Goal: Information Seeking & Learning: Learn about a topic

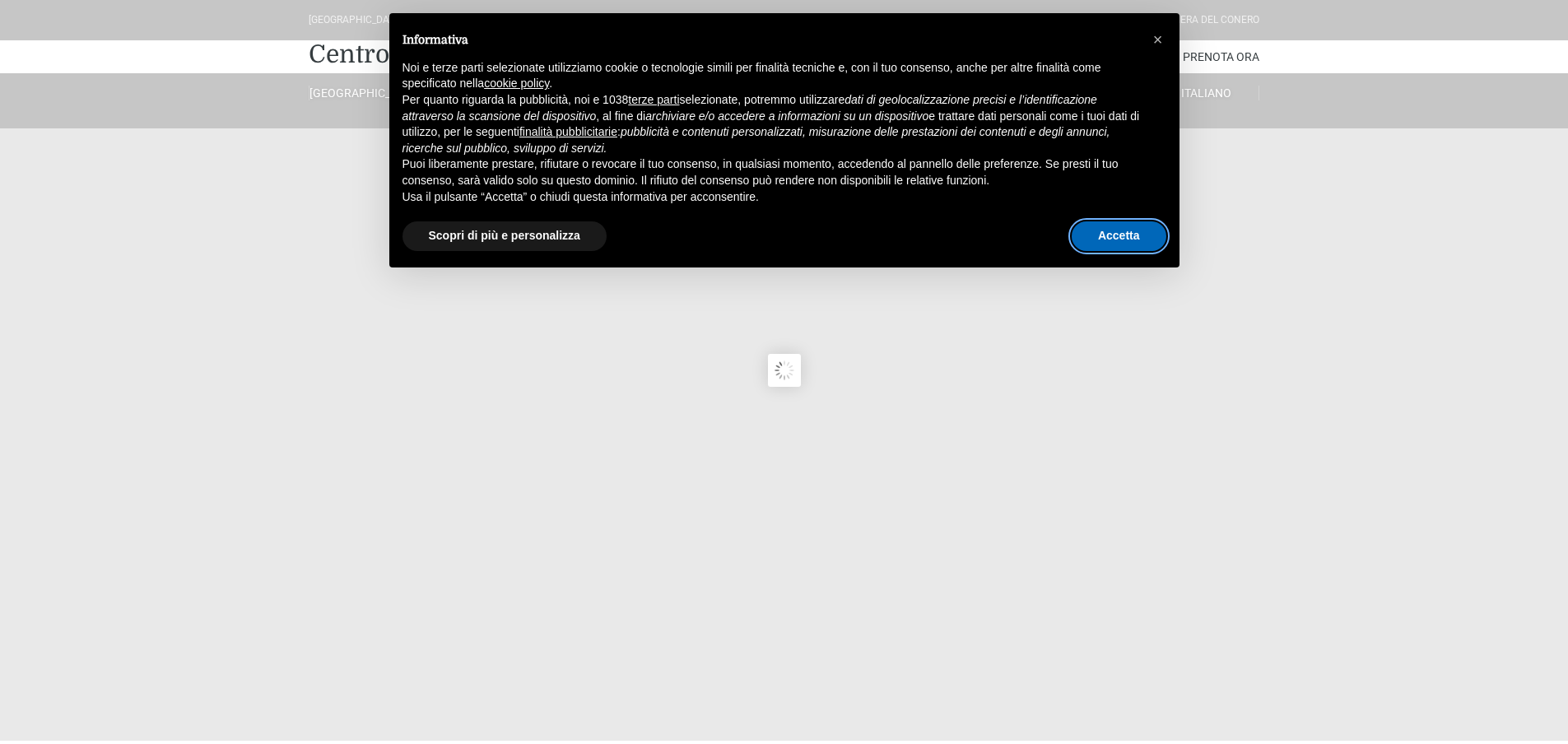
click at [1098, 236] on button "Accetta" at bounding box center [1119, 236] width 95 height 29
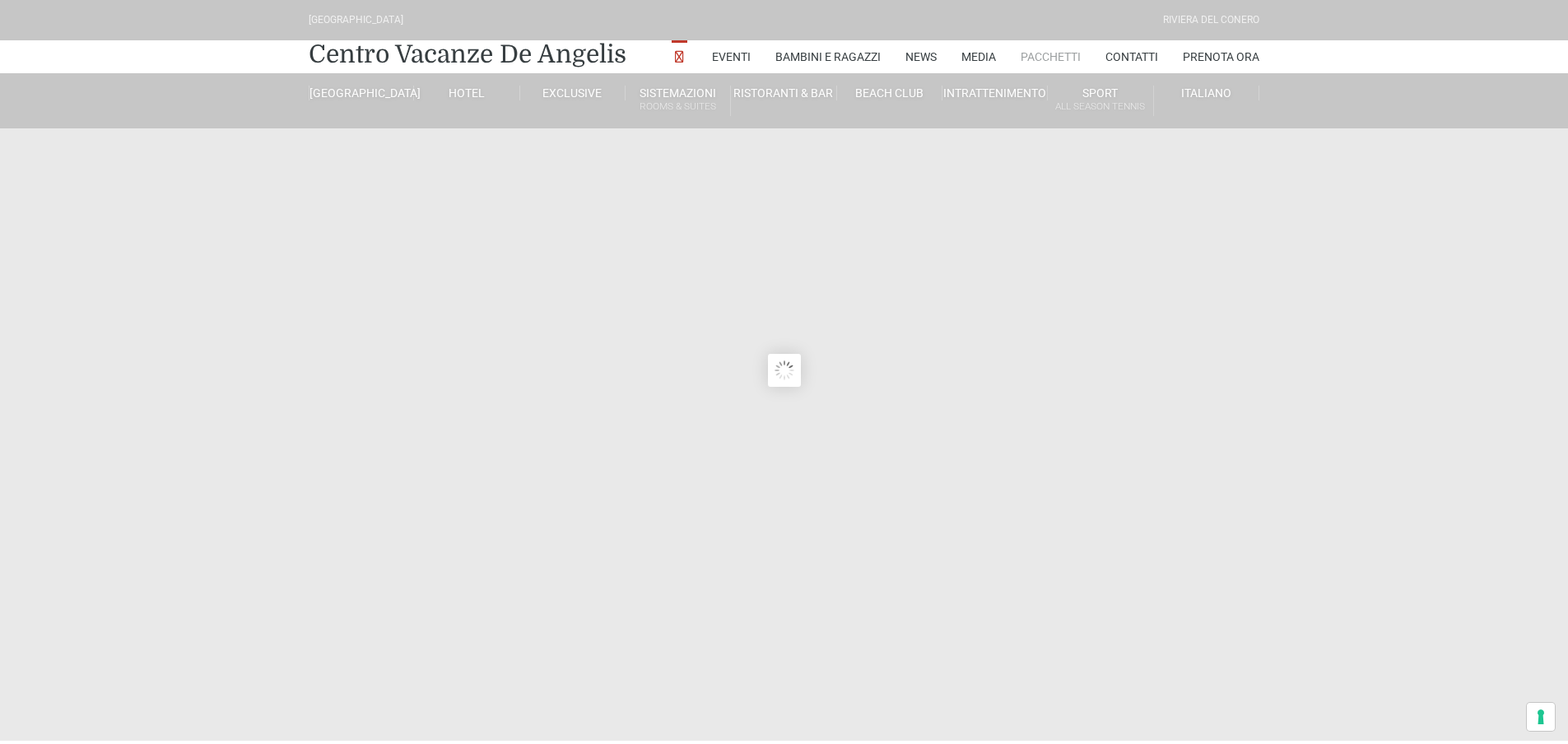
click at [1051, 52] on link "Pacchetti" at bounding box center [1051, 57] width 60 height 33
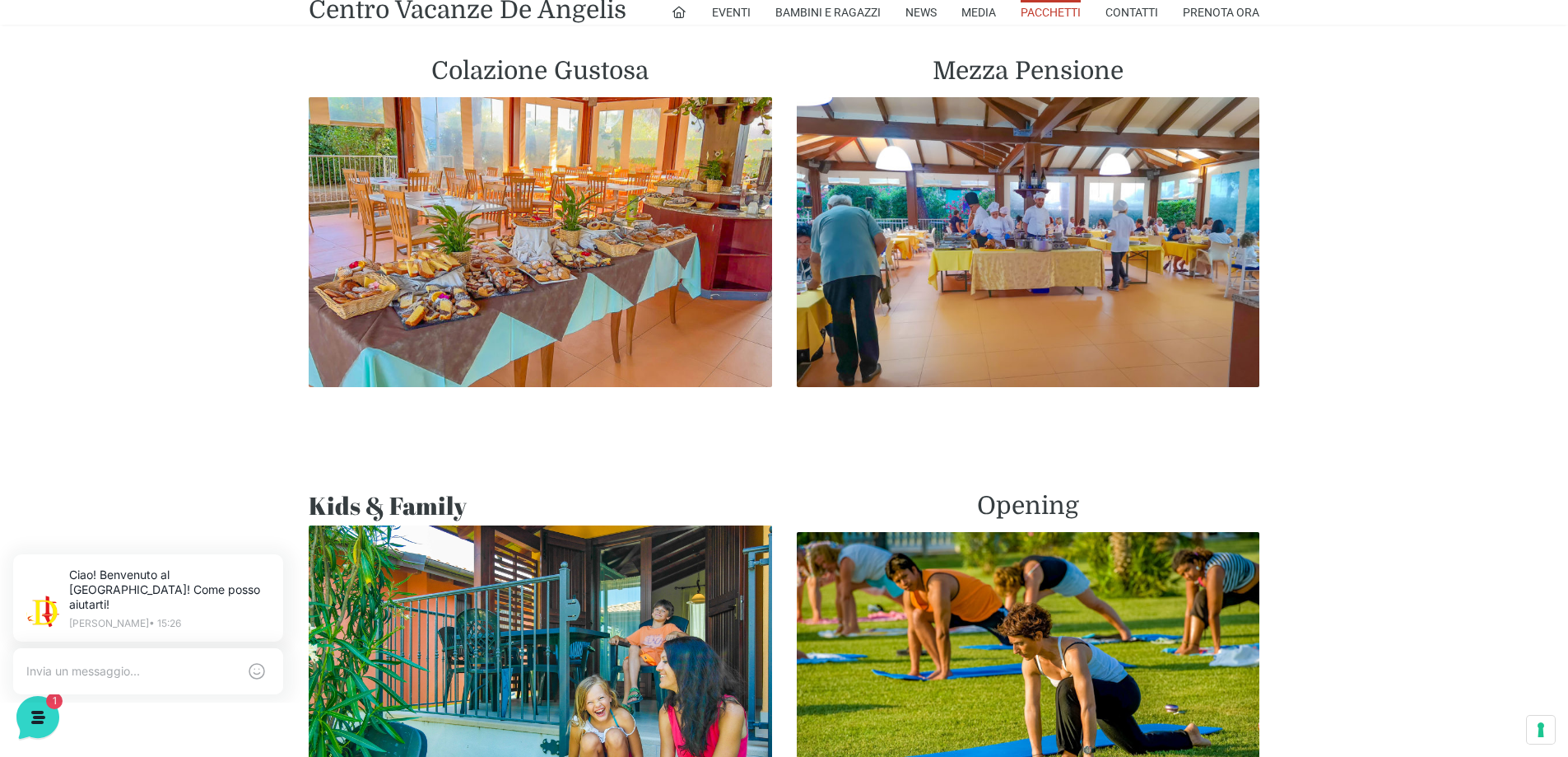
scroll to position [988, 0]
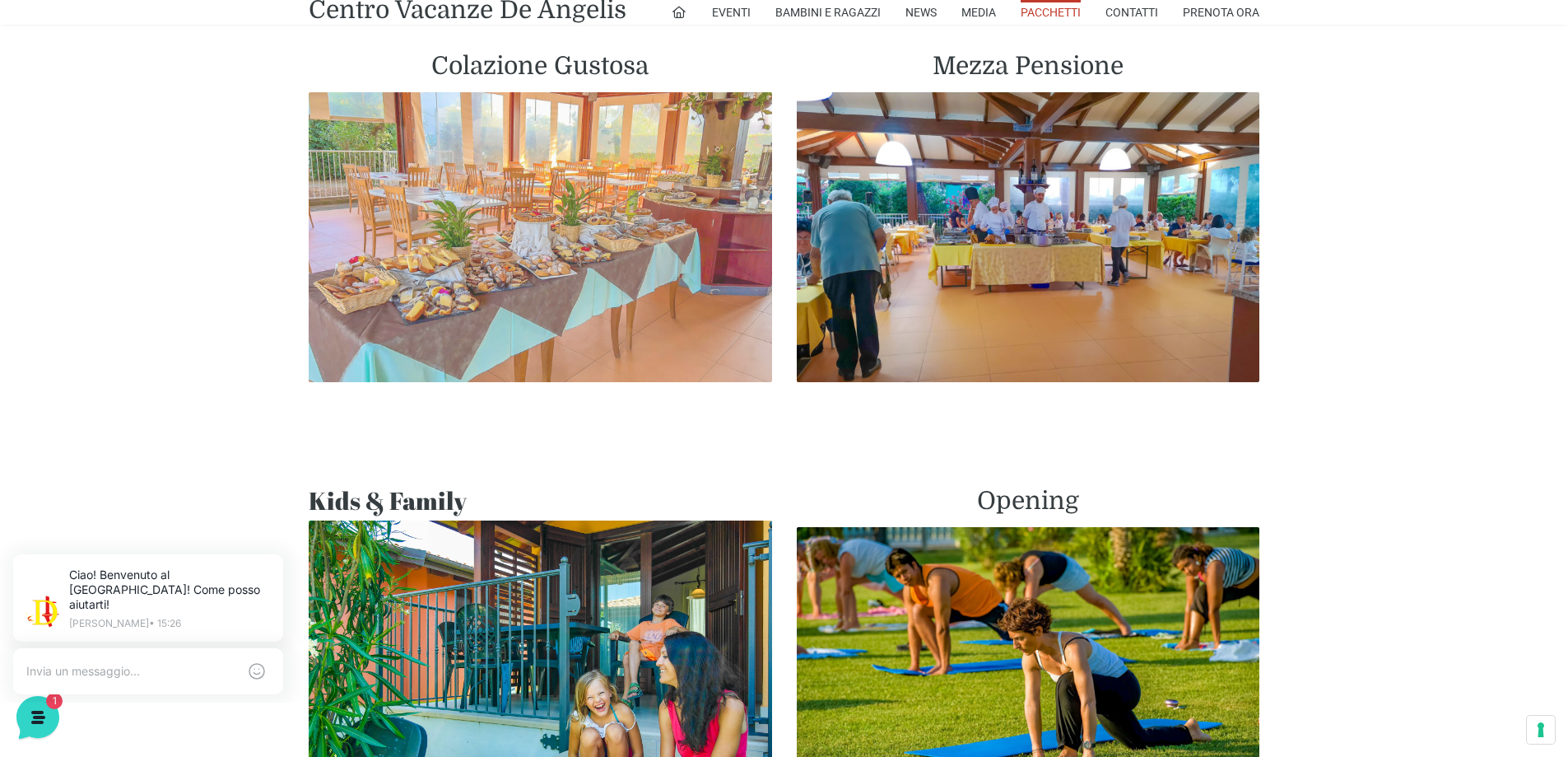
click at [564, 238] on img at bounding box center [540, 237] width 464 height 289
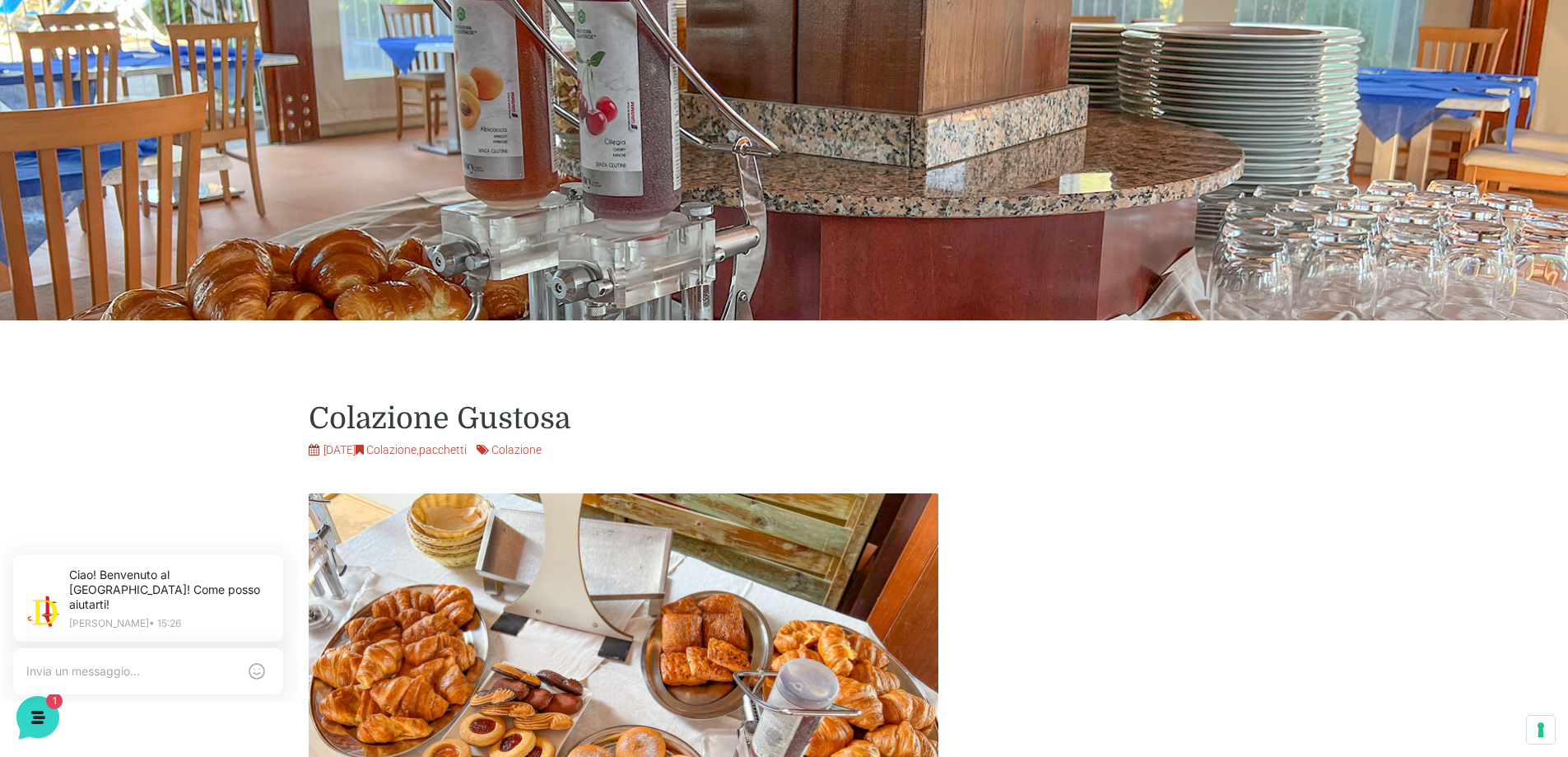
scroll to position [330, 0]
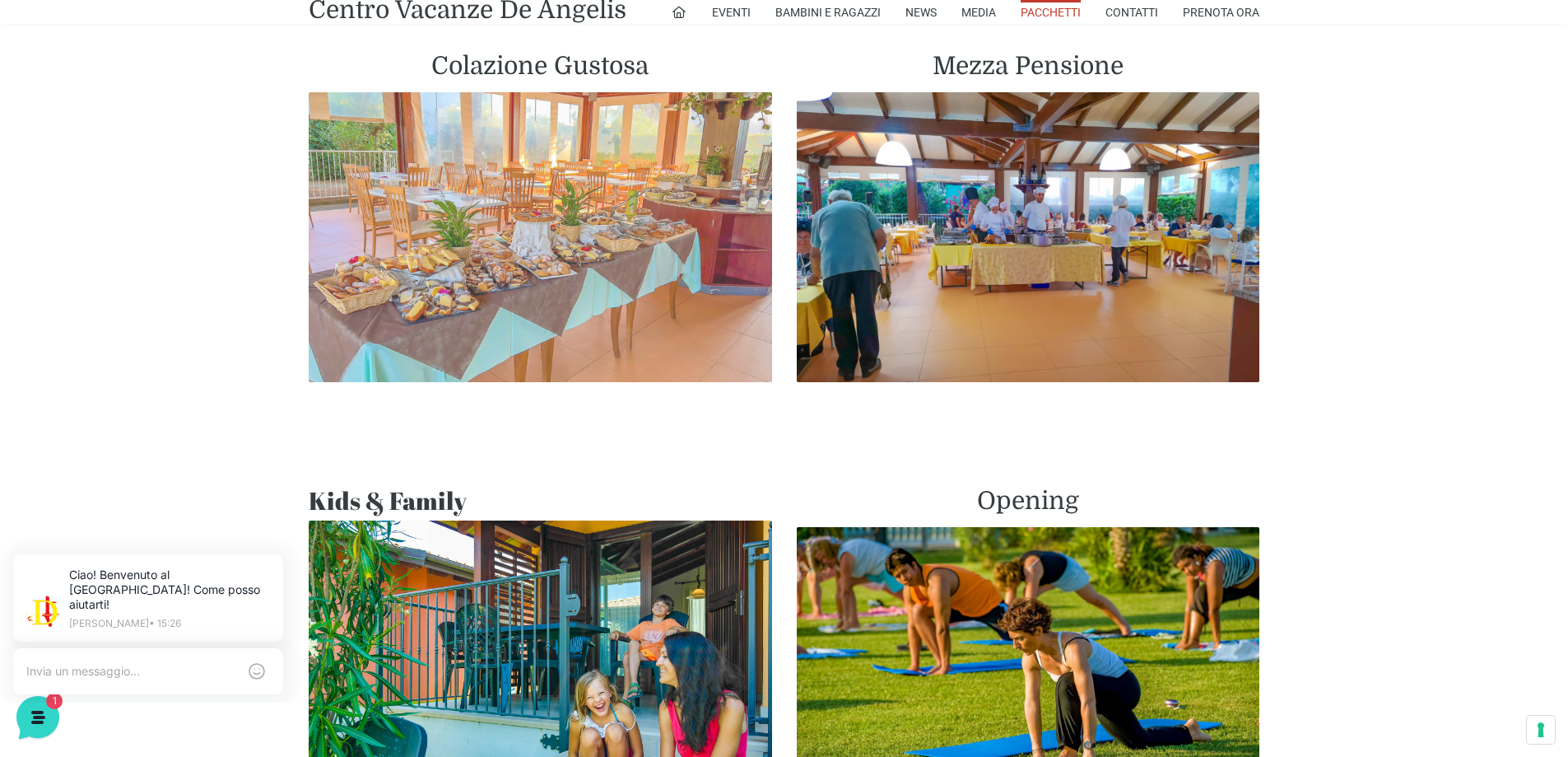
scroll to position [1235, 0]
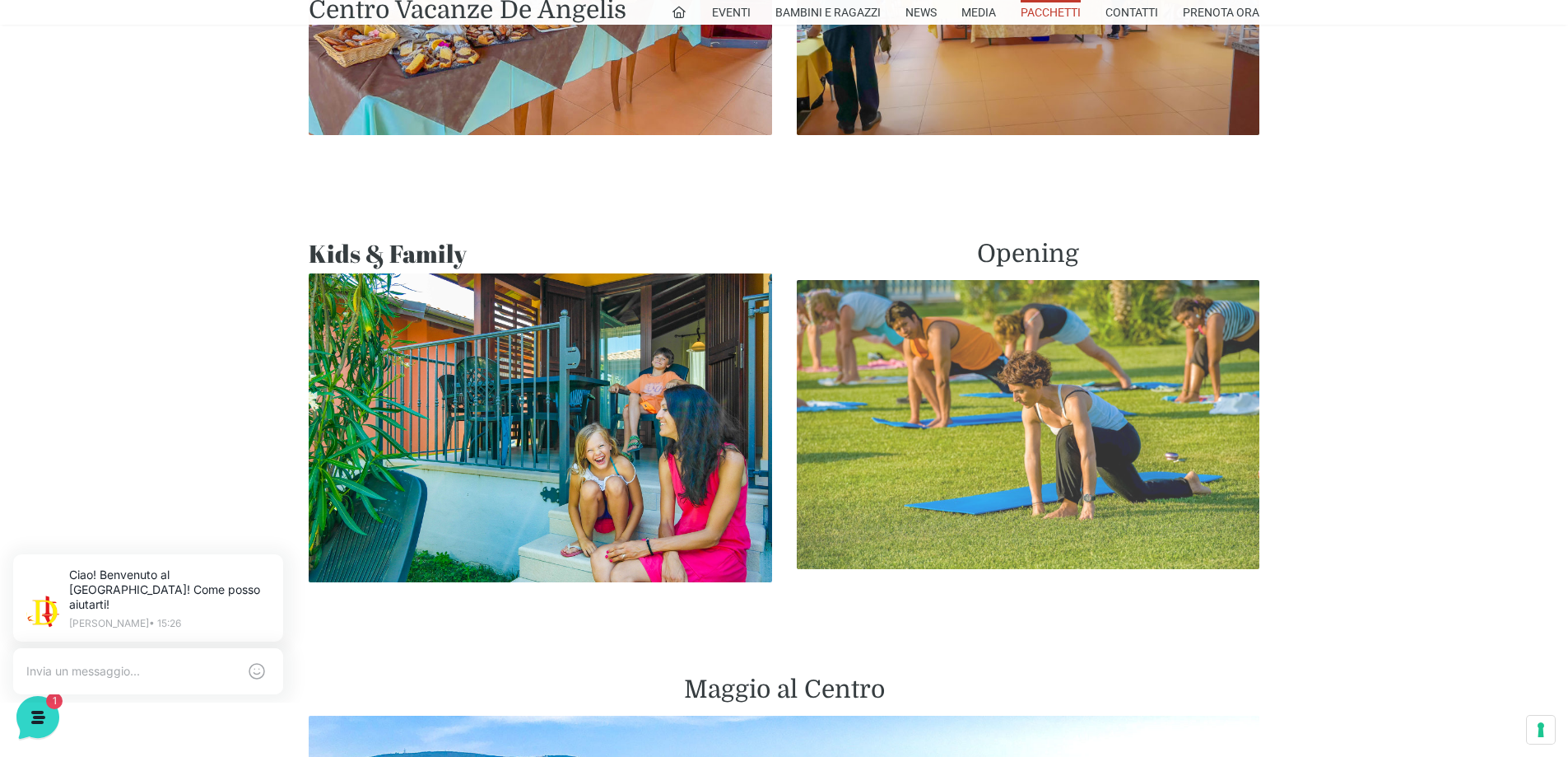
click at [945, 405] on img at bounding box center [1029, 425] width 464 height 289
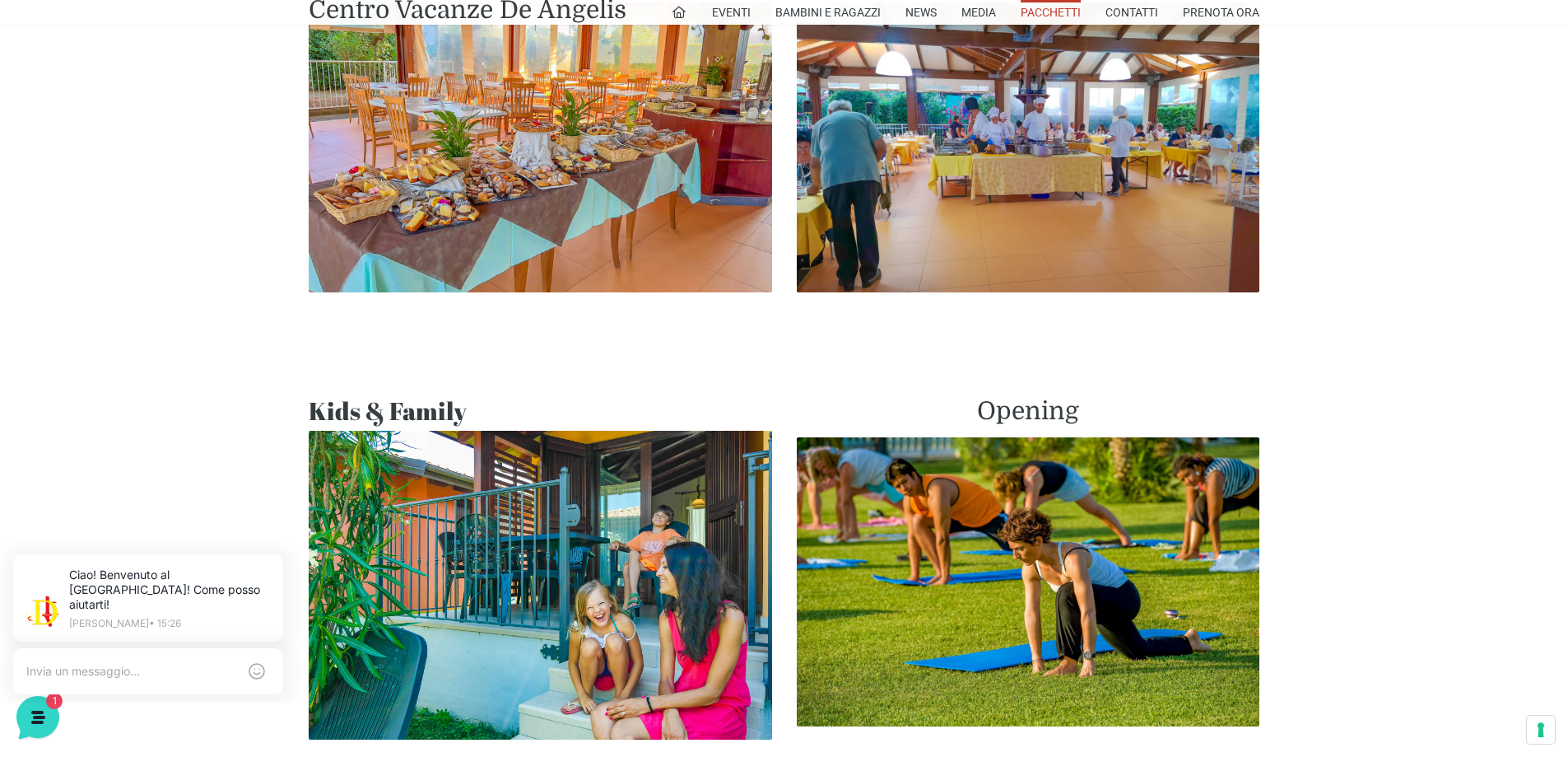
scroll to position [1070, 0]
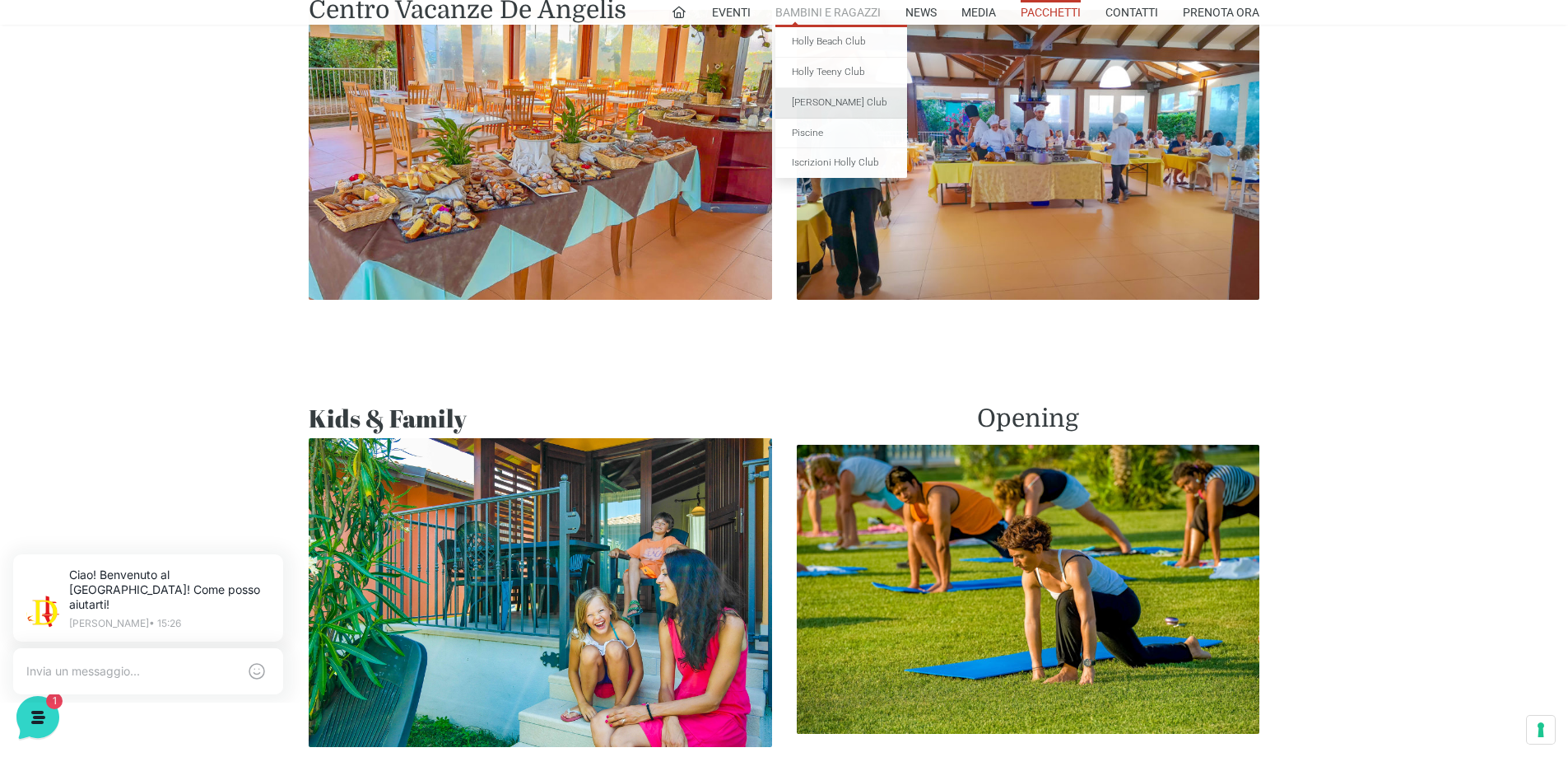
click at [840, 105] on link "[PERSON_NAME] Club" at bounding box center [841, 102] width 131 height 30
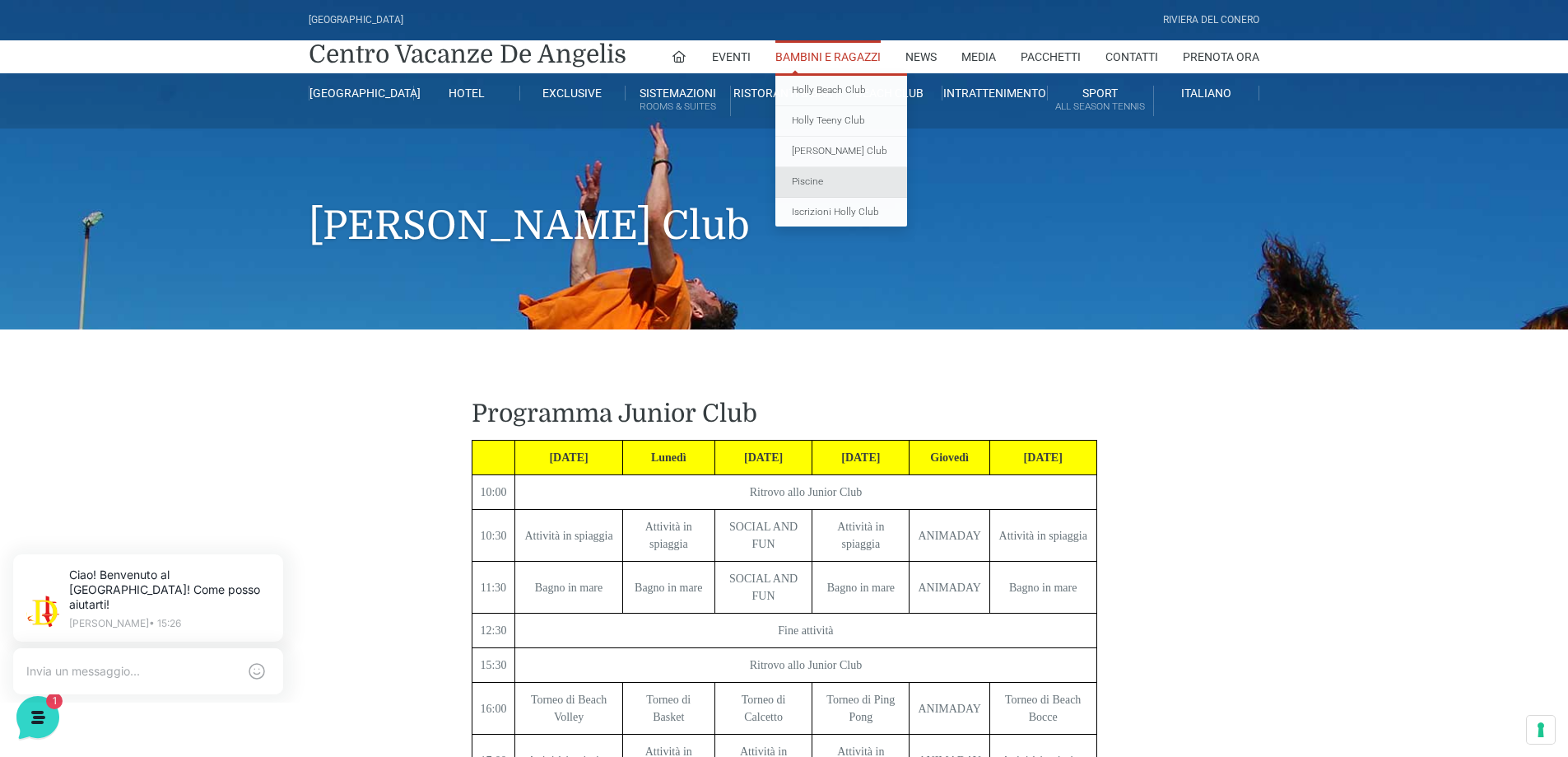
click at [821, 180] on link "Piscine" at bounding box center [841, 182] width 131 height 30
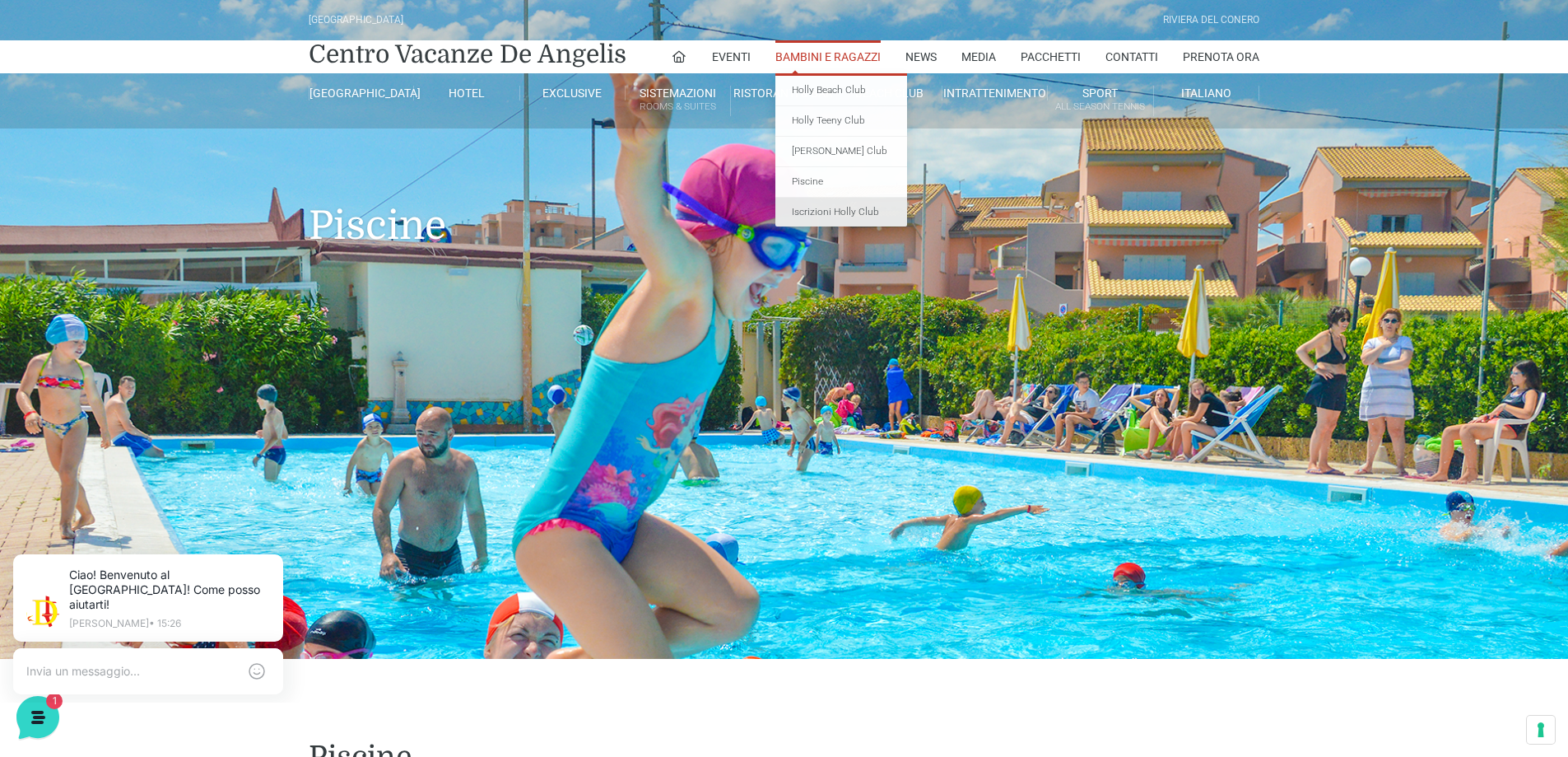
click at [843, 209] on link "Iscrizioni Holly Club" at bounding box center [841, 212] width 131 height 29
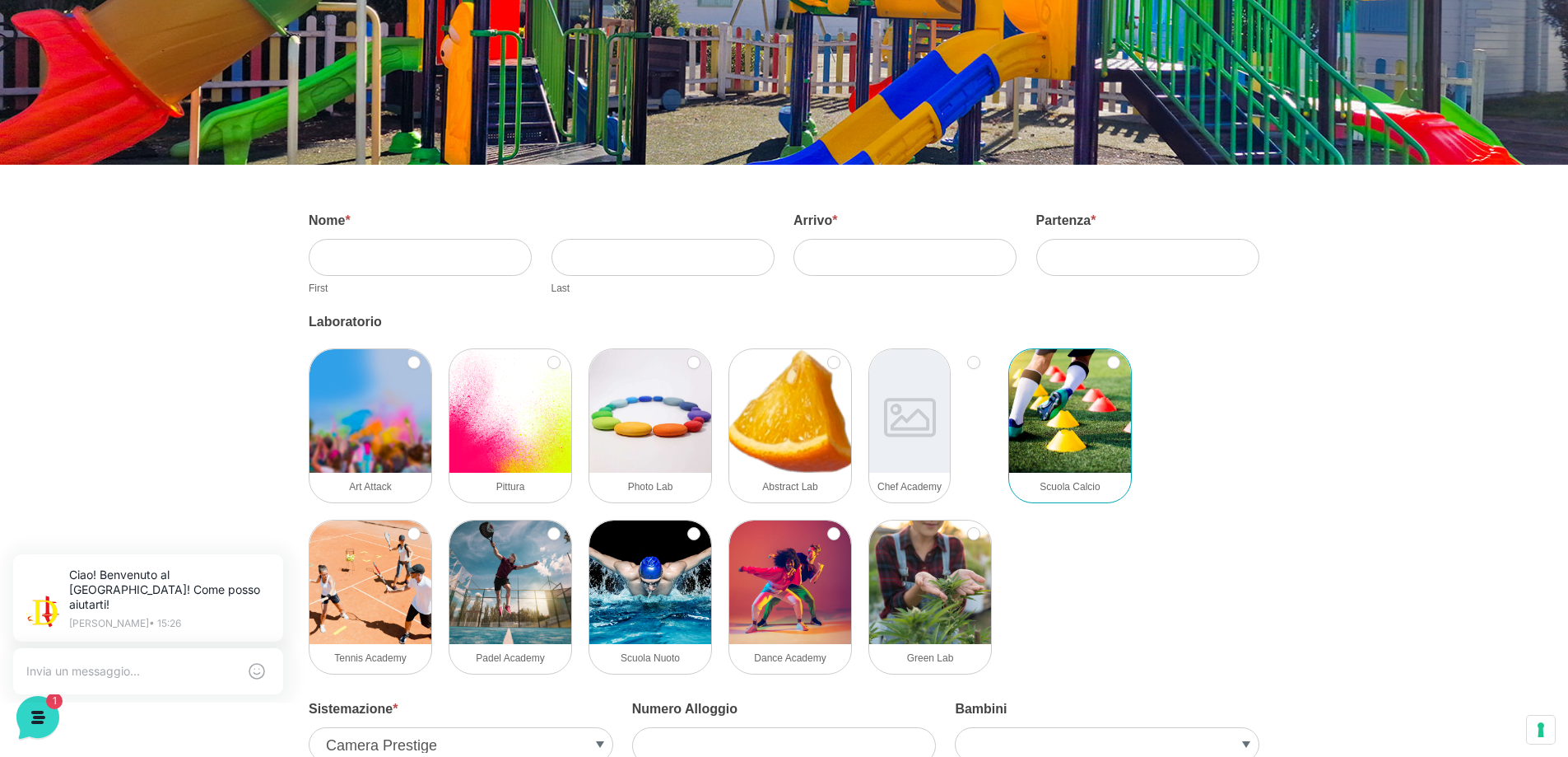
click at [1059, 420] on img at bounding box center [1070, 410] width 121 height 123
click at [1107, 369] on input "Scuola Calcio" at bounding box center [1113, 363] width 13 height 13
click at [1068, 384] on img at bounding box center [1070, 410] width 121 height 123
click at [1107, 369] on input "Scuola Calcio" at bounding box center [1113, 363] width 13 height 13
checkbox input "false"
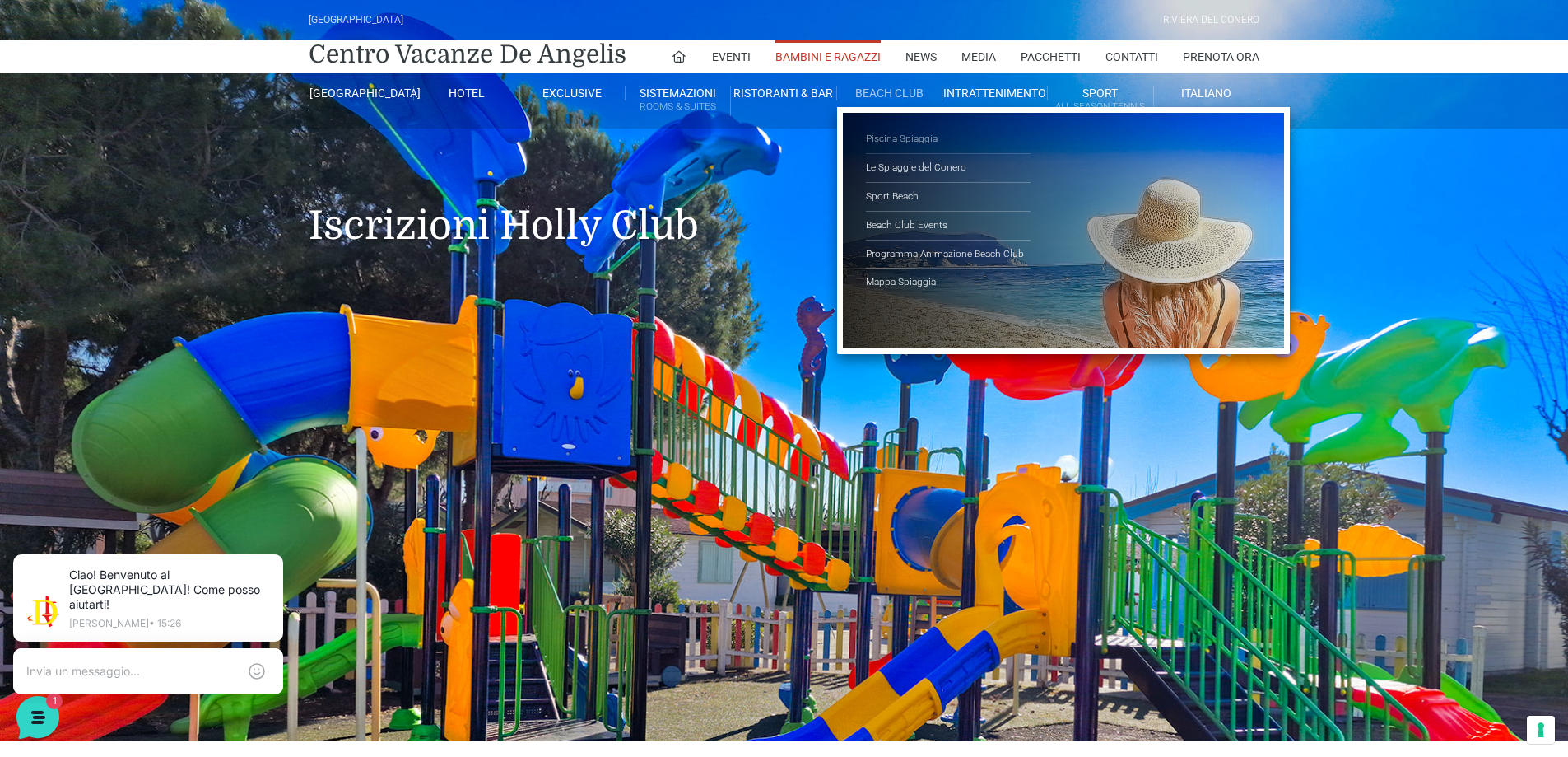
click at [875, 139] on link "Piscina Spiaggia" at bounding box center [948, 140] width 164 height 29
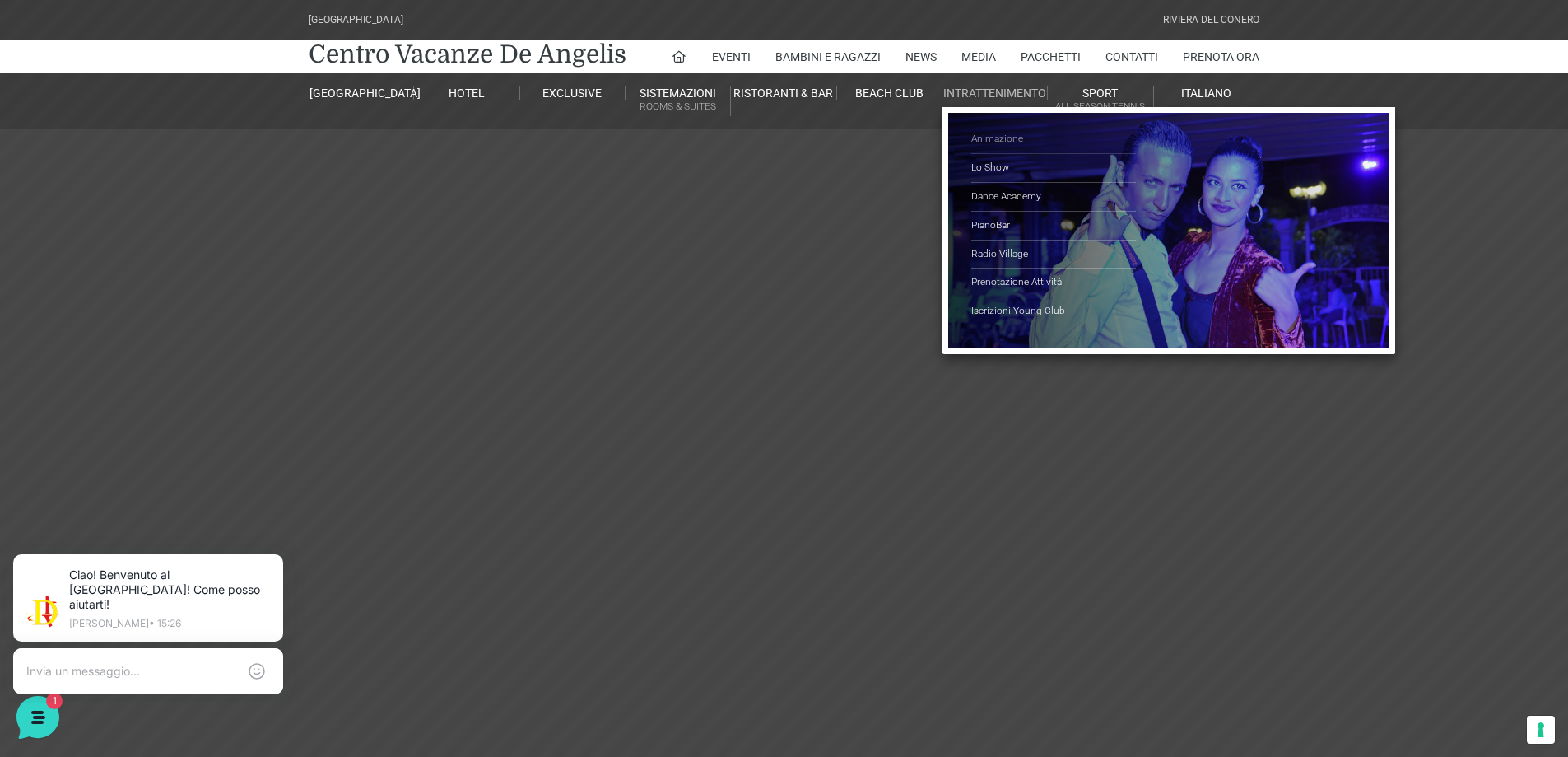
click at [990, 140] on link "Animazione" at bounding box center [1053, 140] width 164 height 29
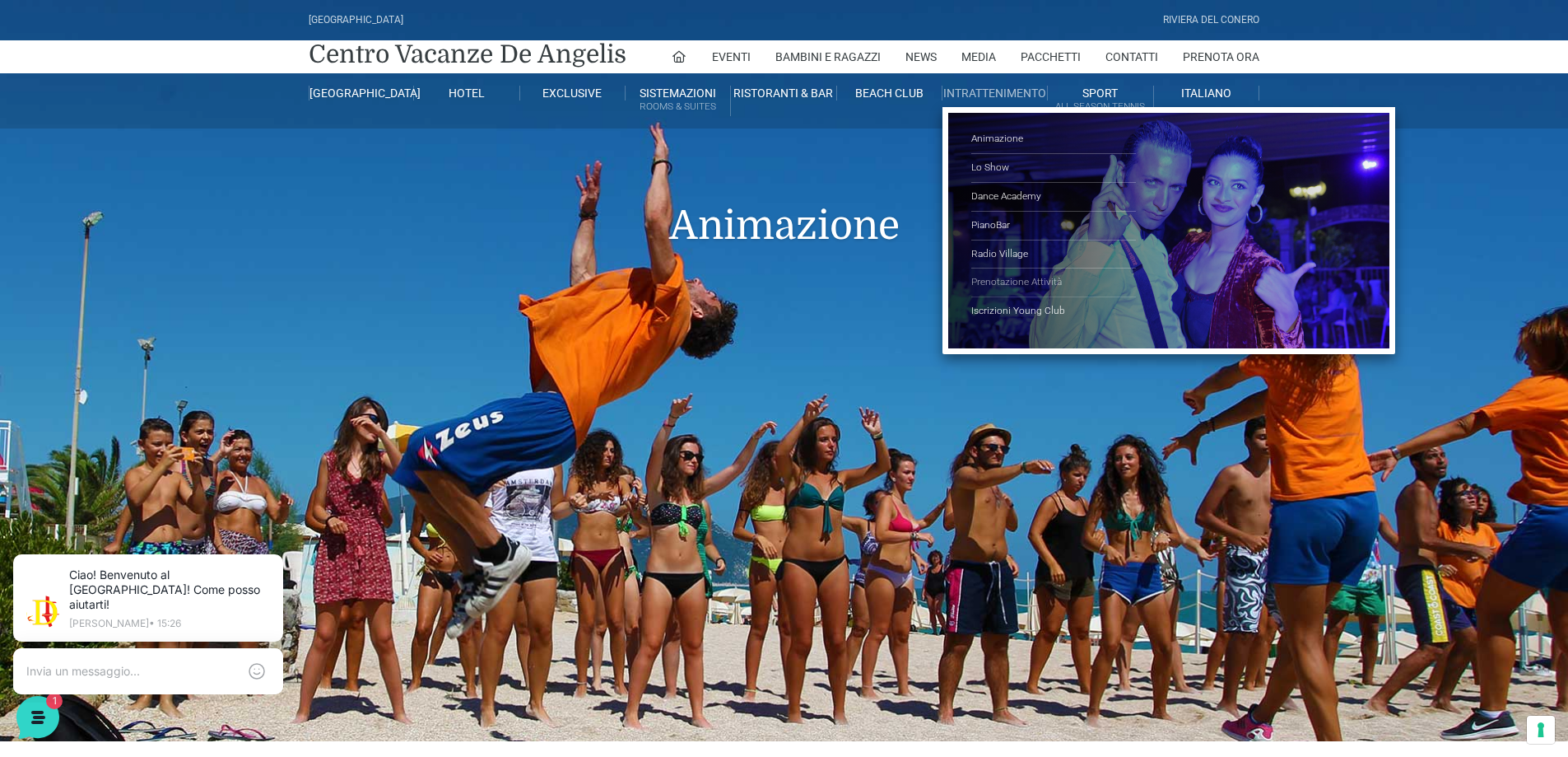
click at [1010, 276] on link "Prenotazione Attività" at bounding box center [1053, 283] width 164 height 29
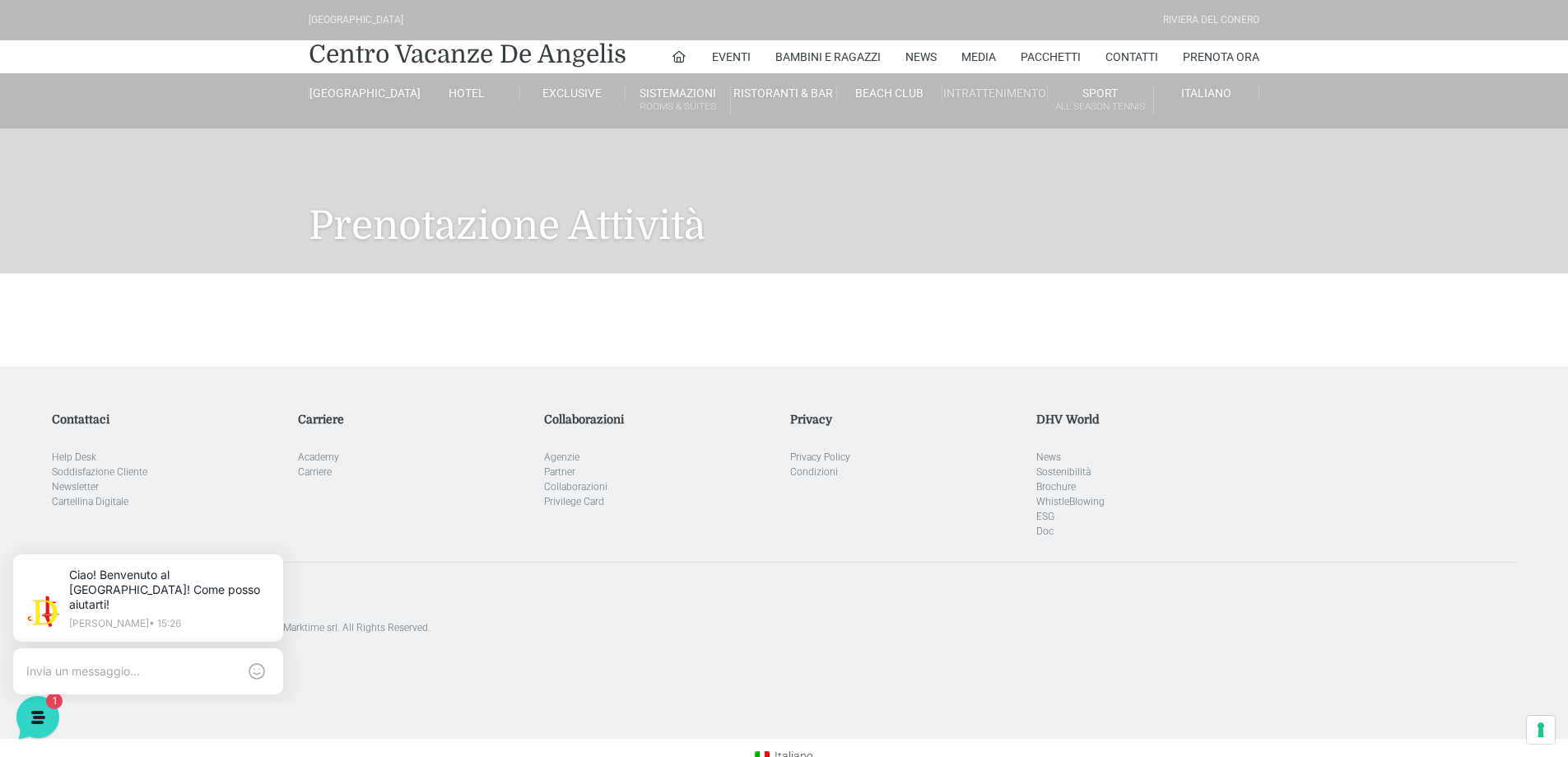
click at [982, 89] on link "Intrattenimento" at bounding box center [994, 93] width 105 height 15
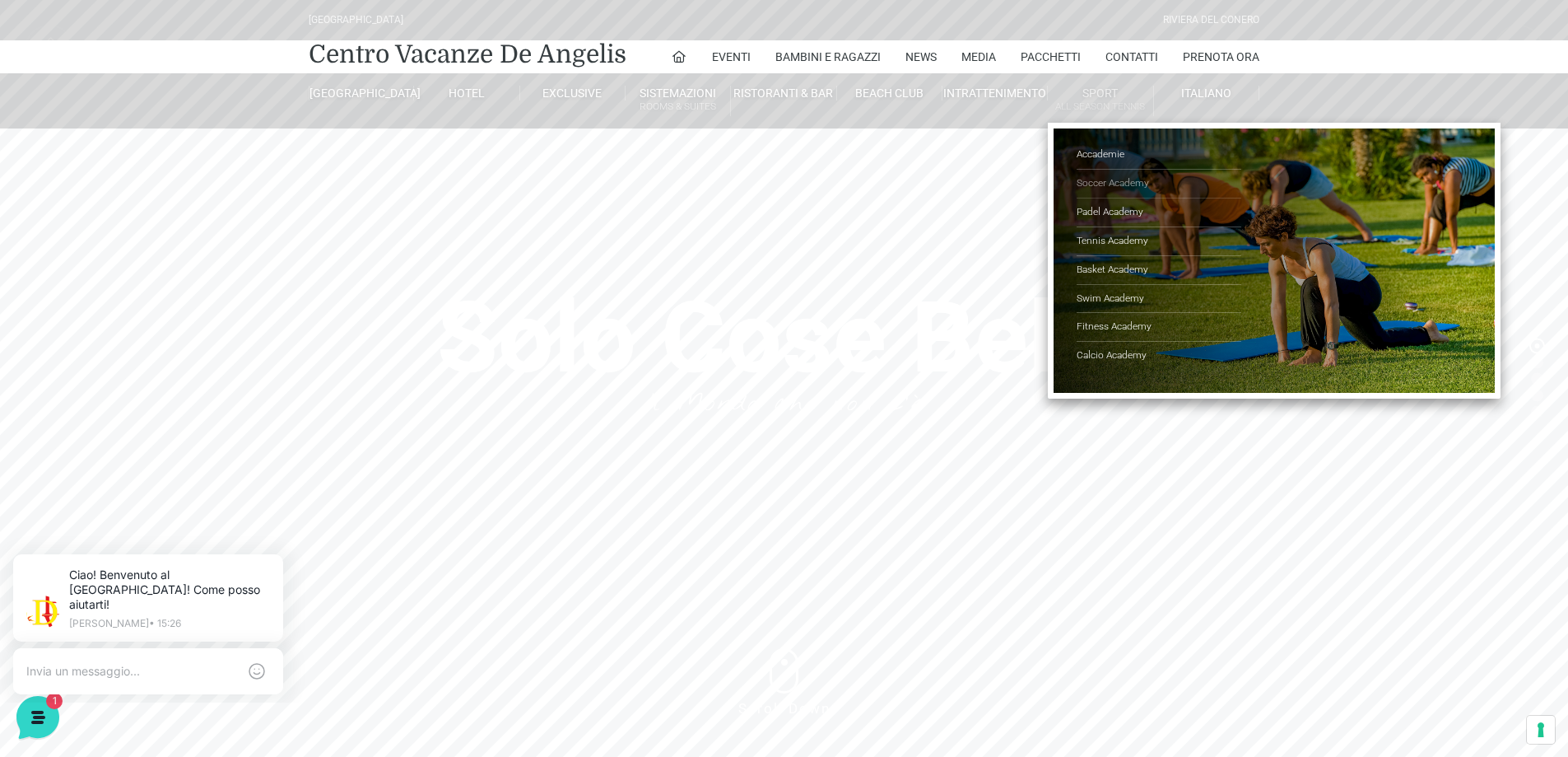
click at [1103, 180] on link "Soccer Academy" at bounding box center [1158, 184] width 164 height 29
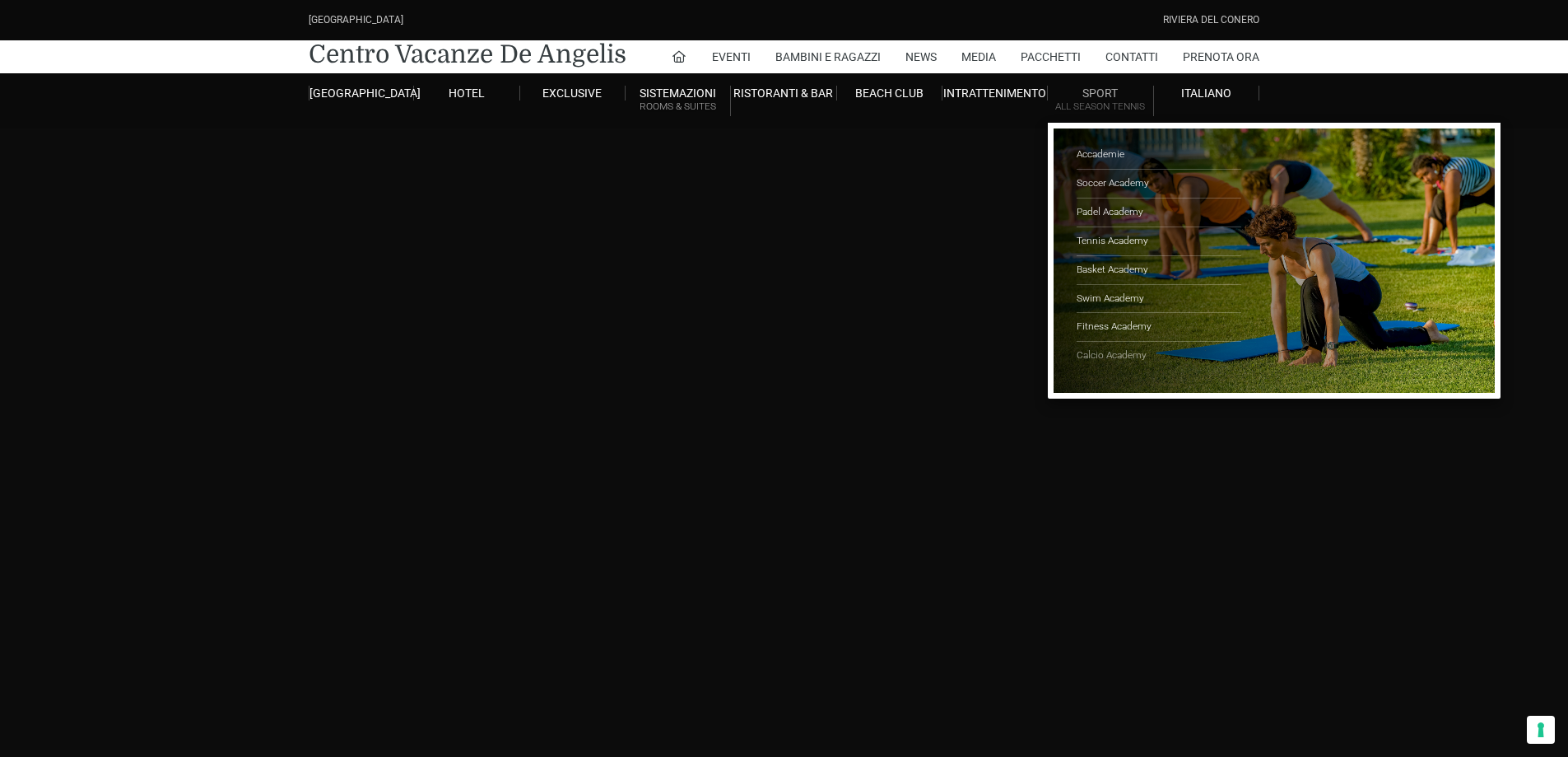
click at [1106, 353] on link "Calcio Academy" at bounding box center [1158, 355] width 164 height 28
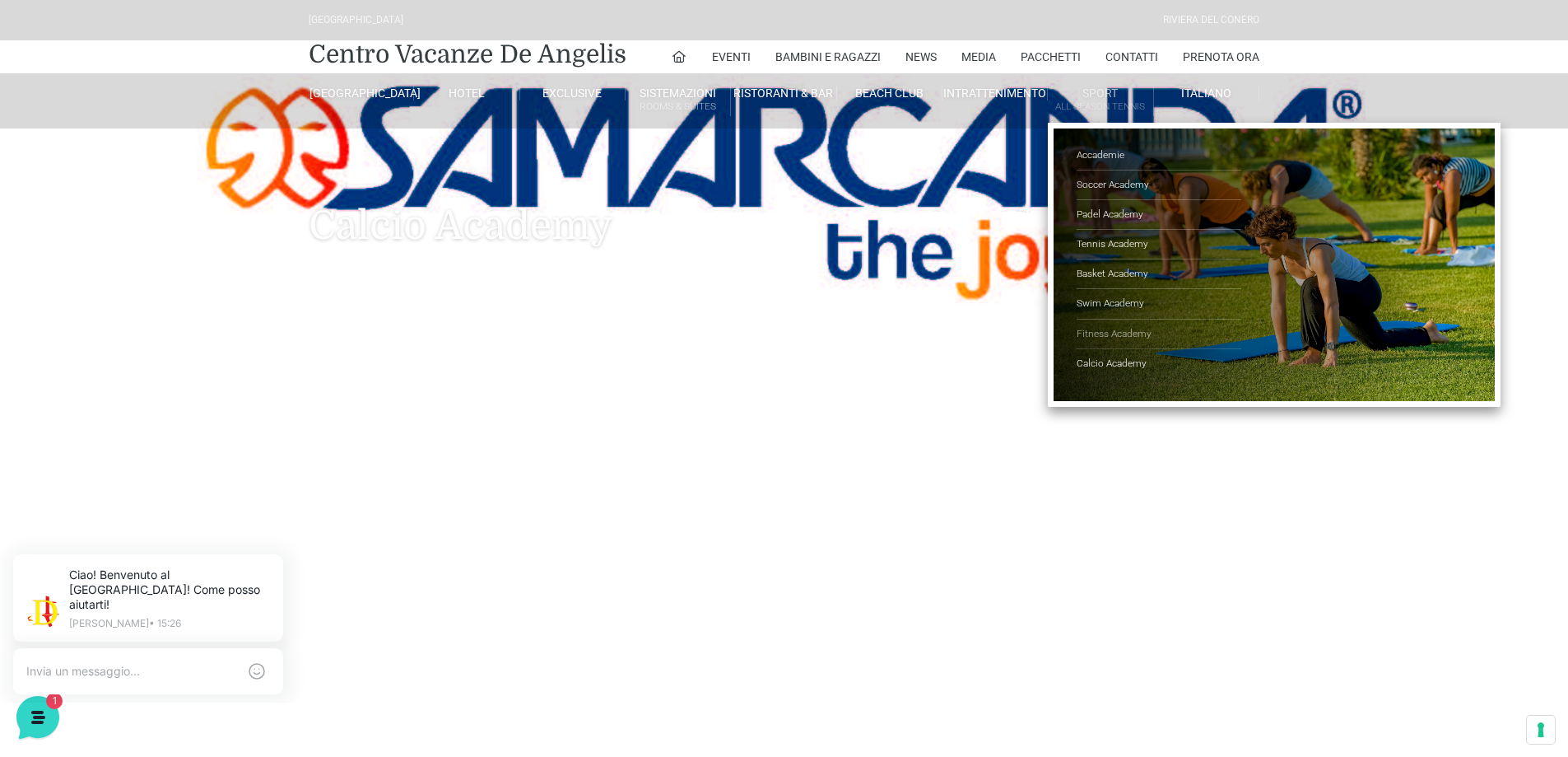
click at [1126, 332] on link "Fitness Academy" at bounding box center [1158, 334] width 164 height 29
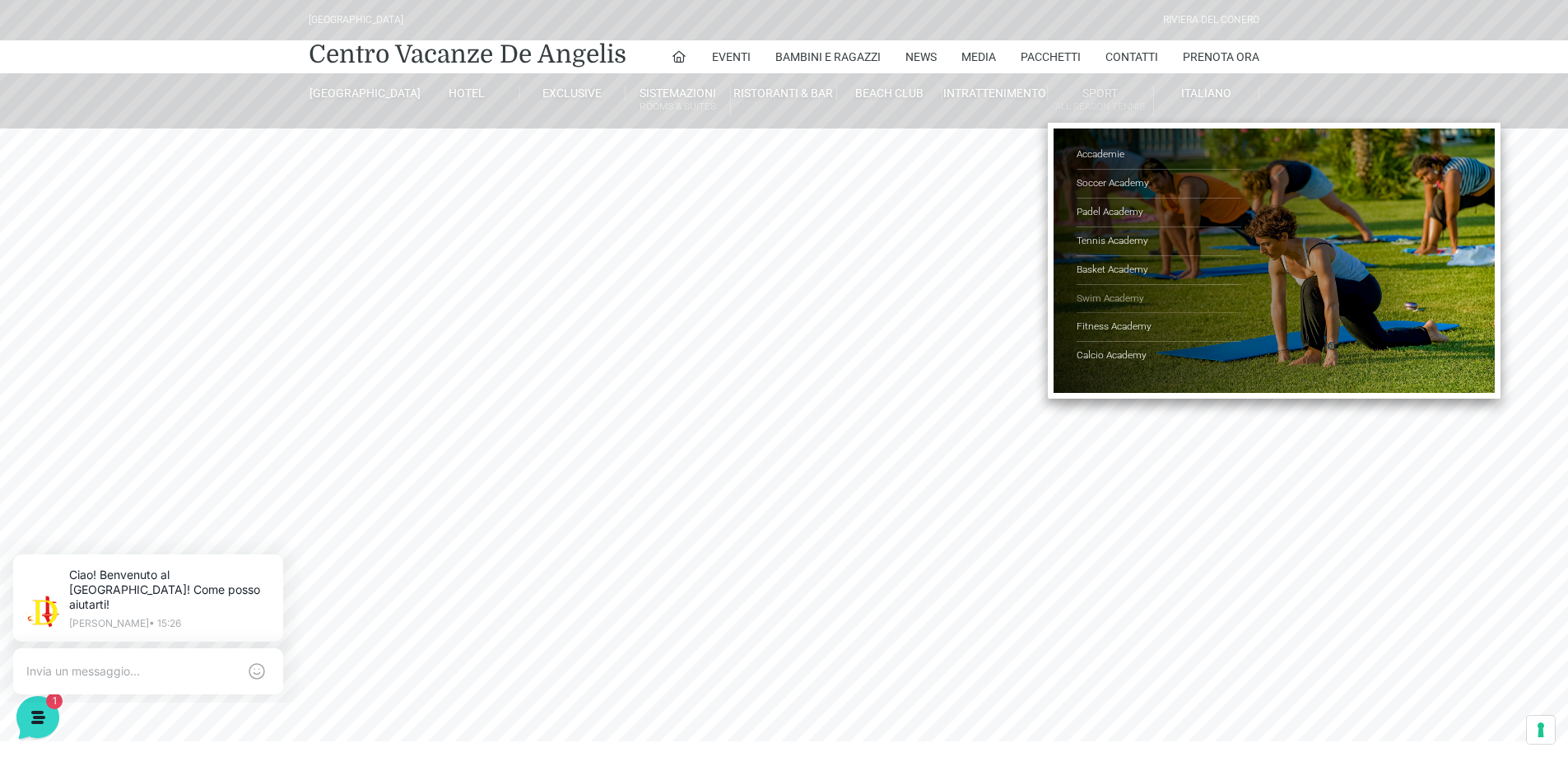
click at [1092, 298] on link "Swim Academy" at bounding box center [1158, 300] width 164 height 29
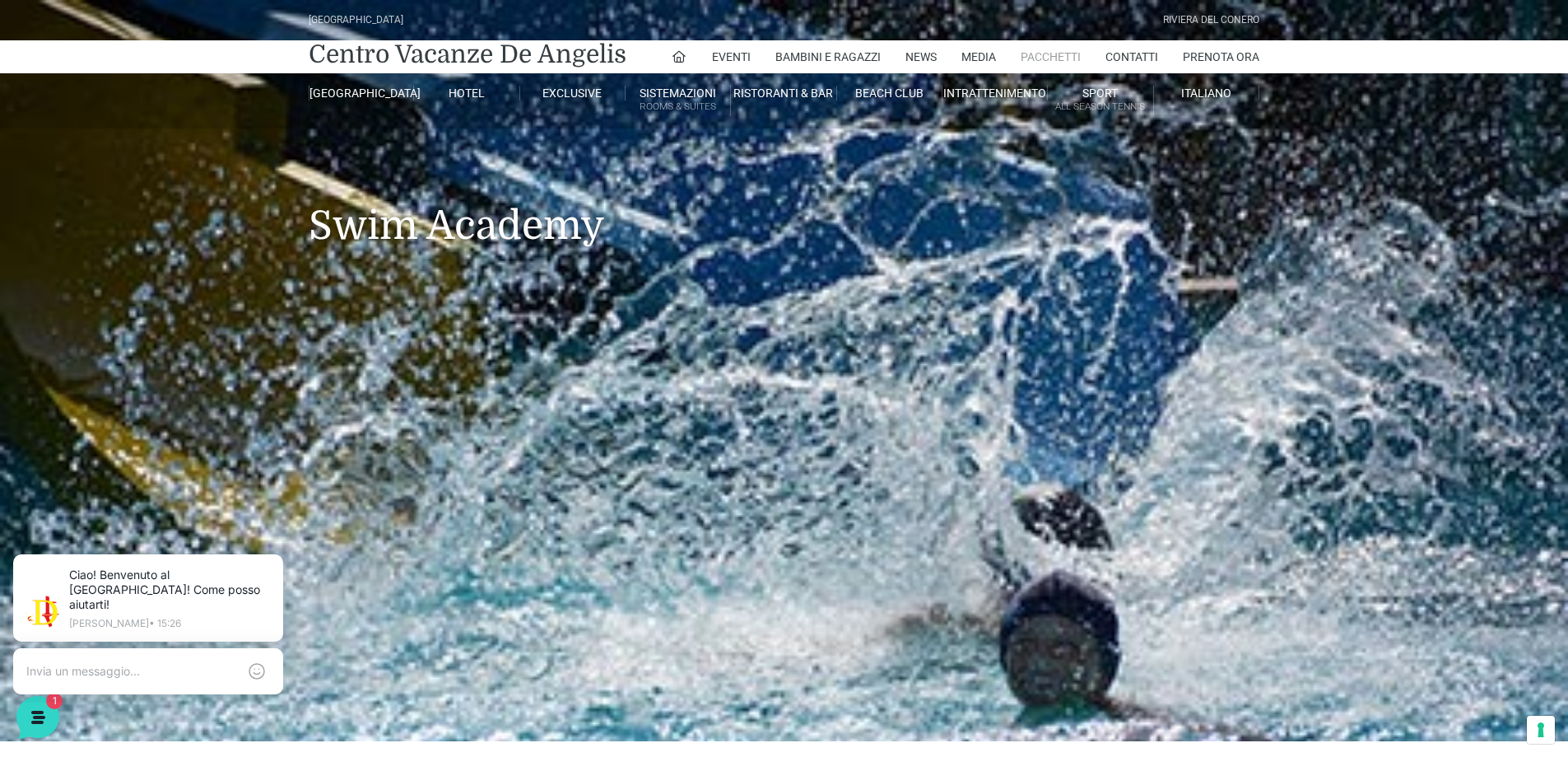
click at [1053, 53] on link "Pacchetti" at bounding box center [1051, 57] width 60 height 33
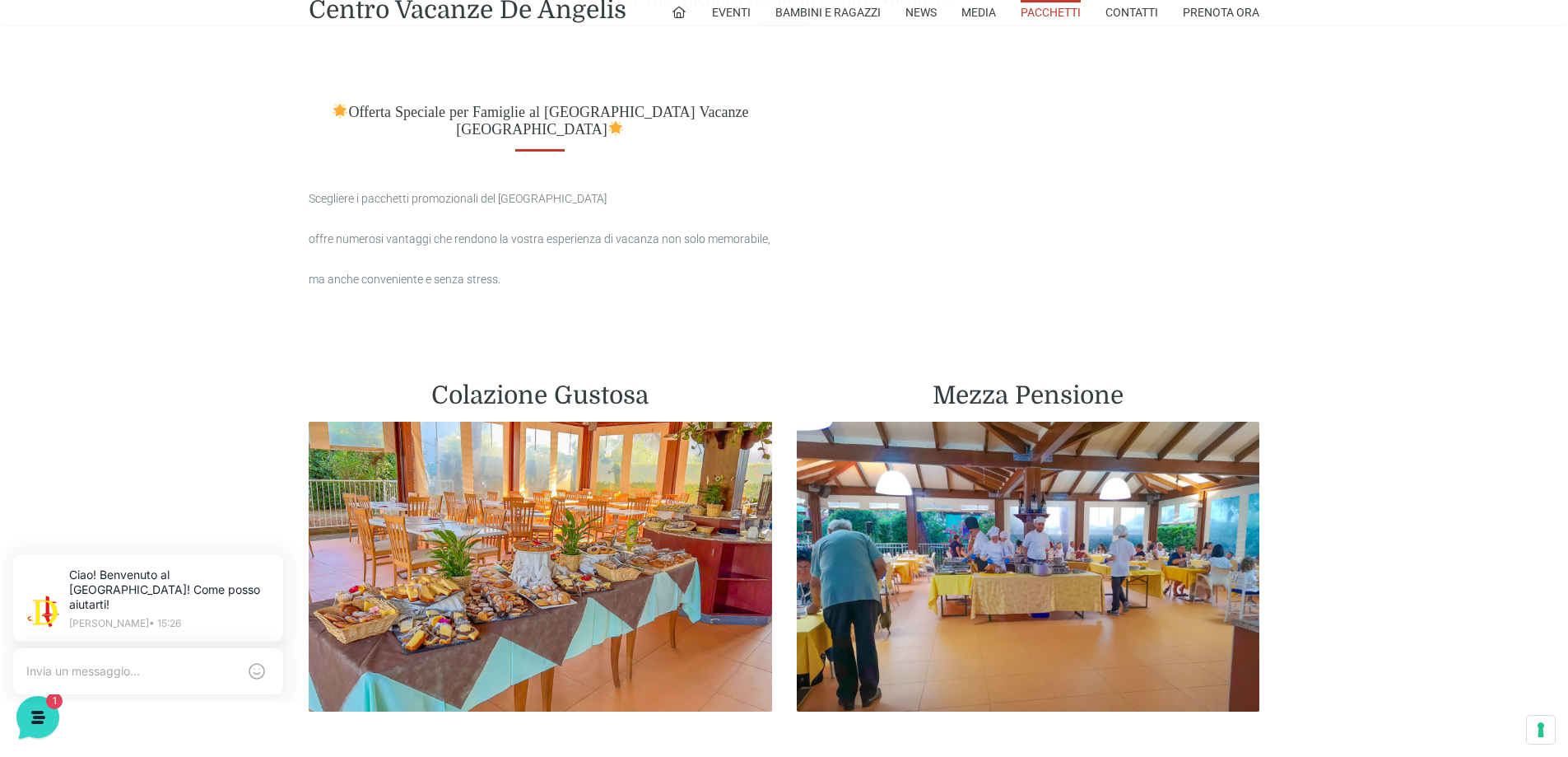
scroll to position [824, 0]
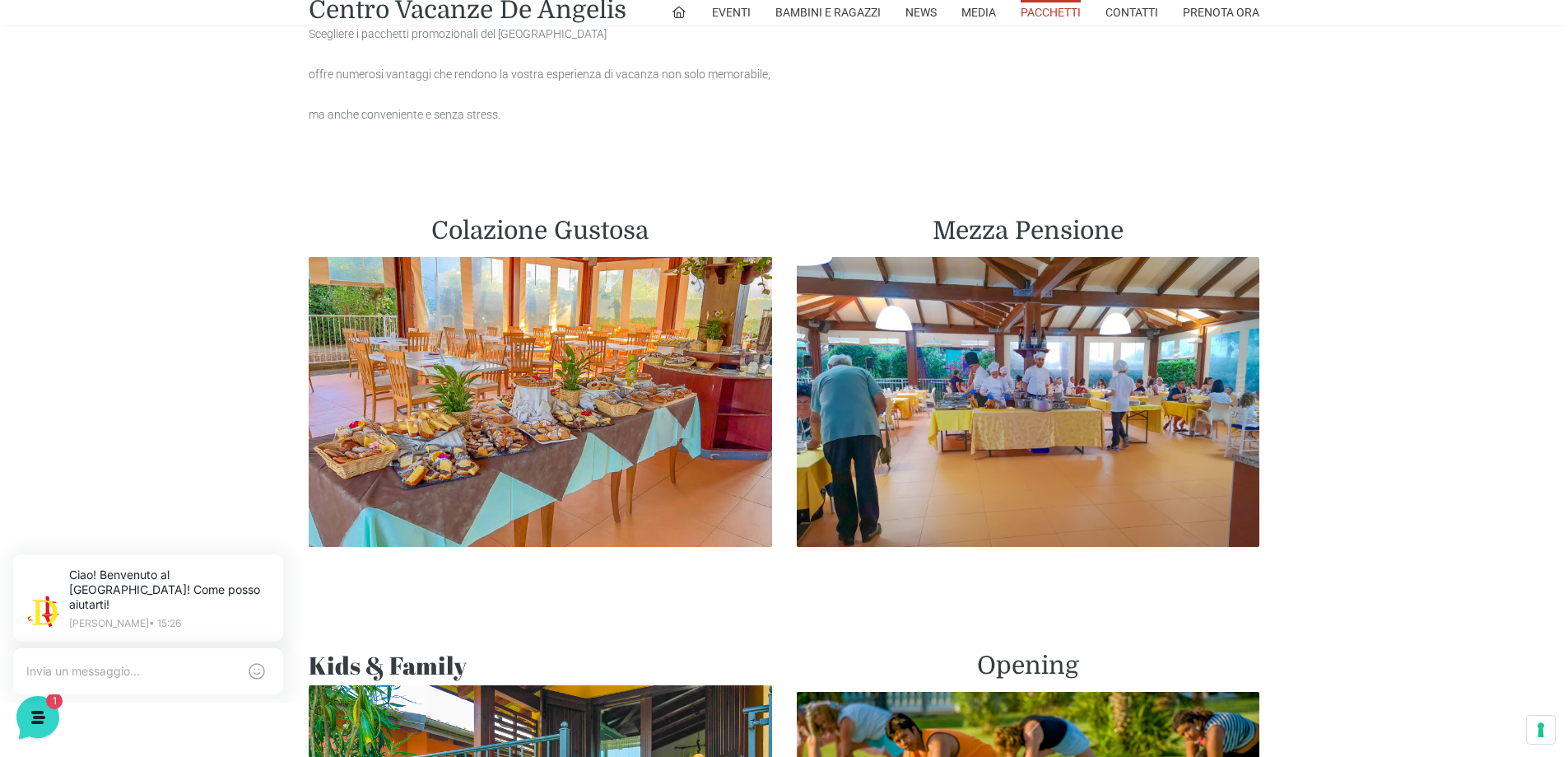
click at [1038, 306] on img at bounding box center [1029, 401] width 464 height 289
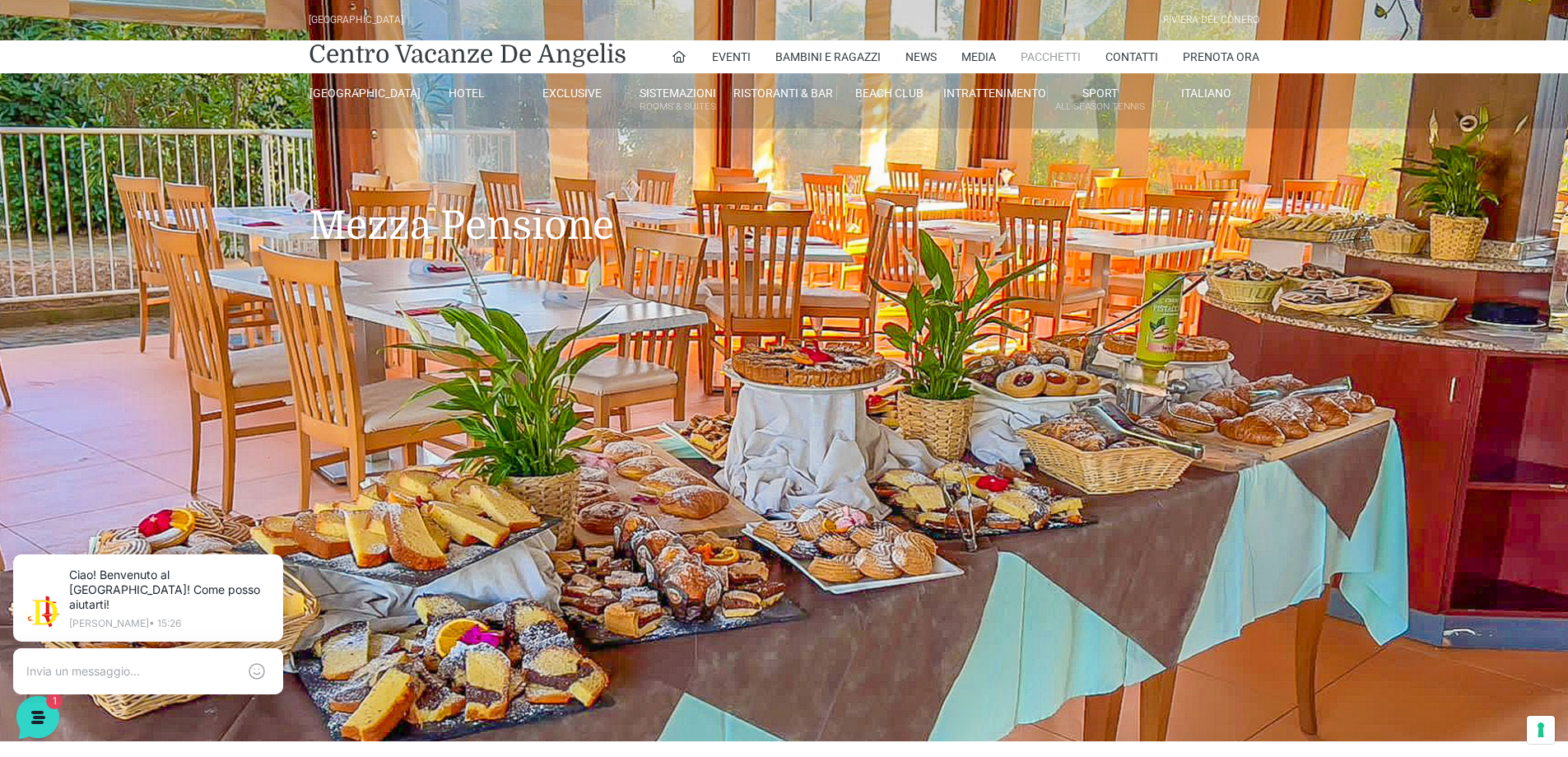
click at [1051, 55] on link "Pacchetti" at bounding box center [1051, 57] width 60 height 33
